Goal: Register for event/course

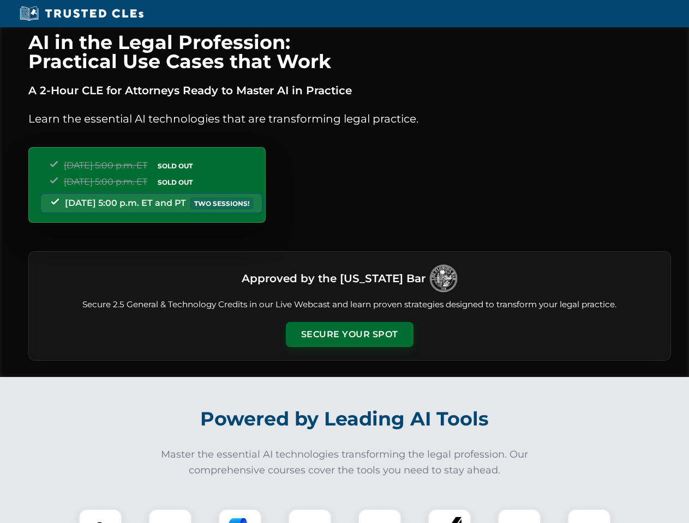
click at [349, 335] on button "Secure Your Spot" at bounding box center [350, 334] width 128 height 25
click at [100, 516] on img at bounding box center [100, 531] width 32 height 32
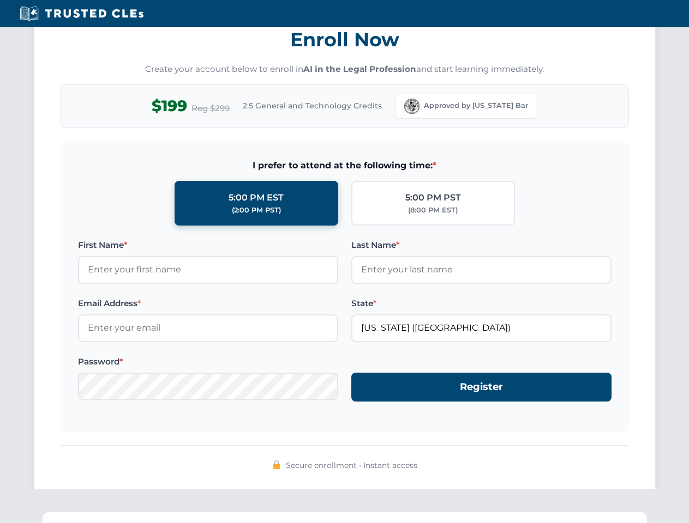
scroll to position [1070, 0]
